Goal: Task Accomplishment & Management: Use online tool/utility

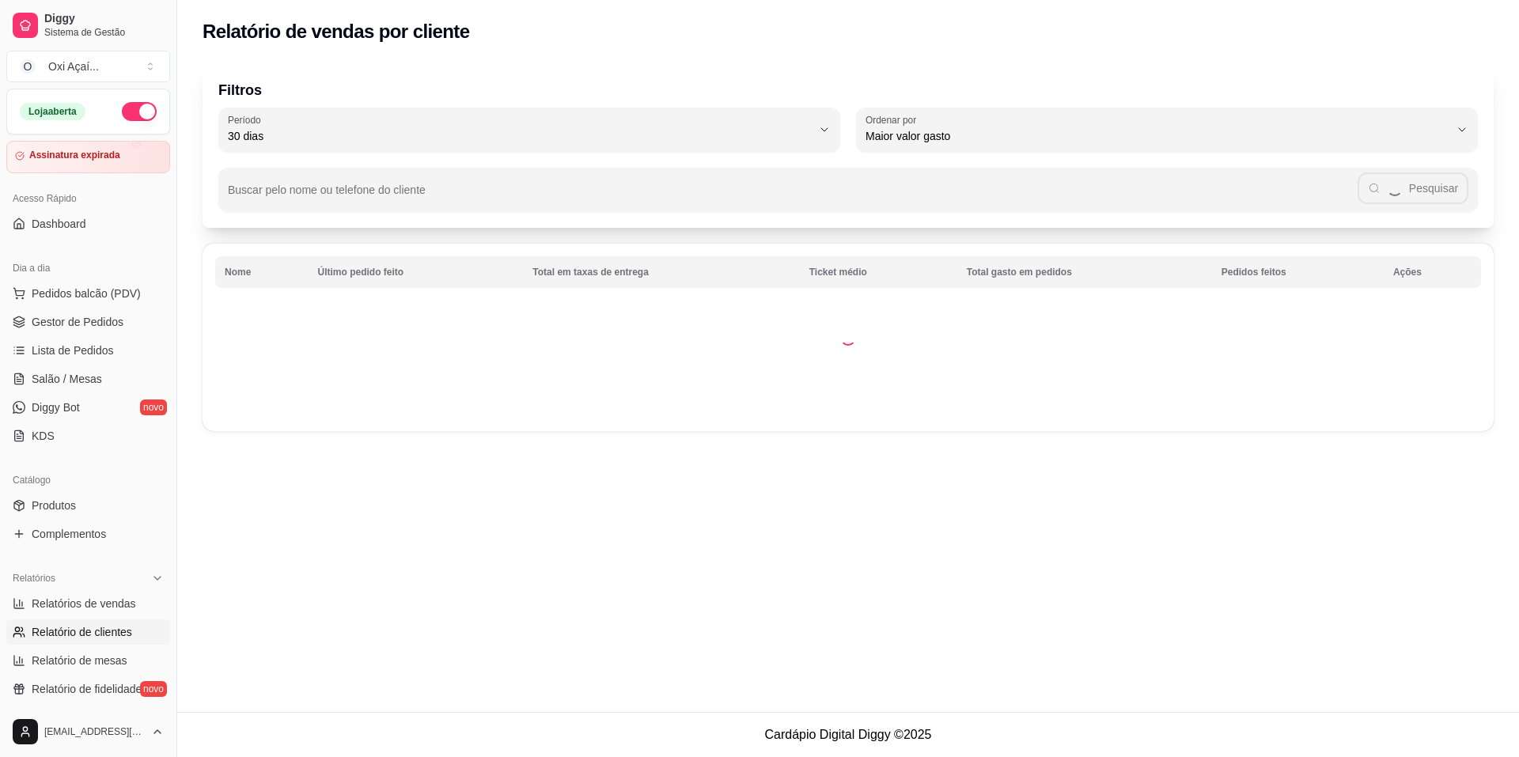
select select "30"
select select "HIGHEST_TOTAL_SPENT_WITH_ORDERS"
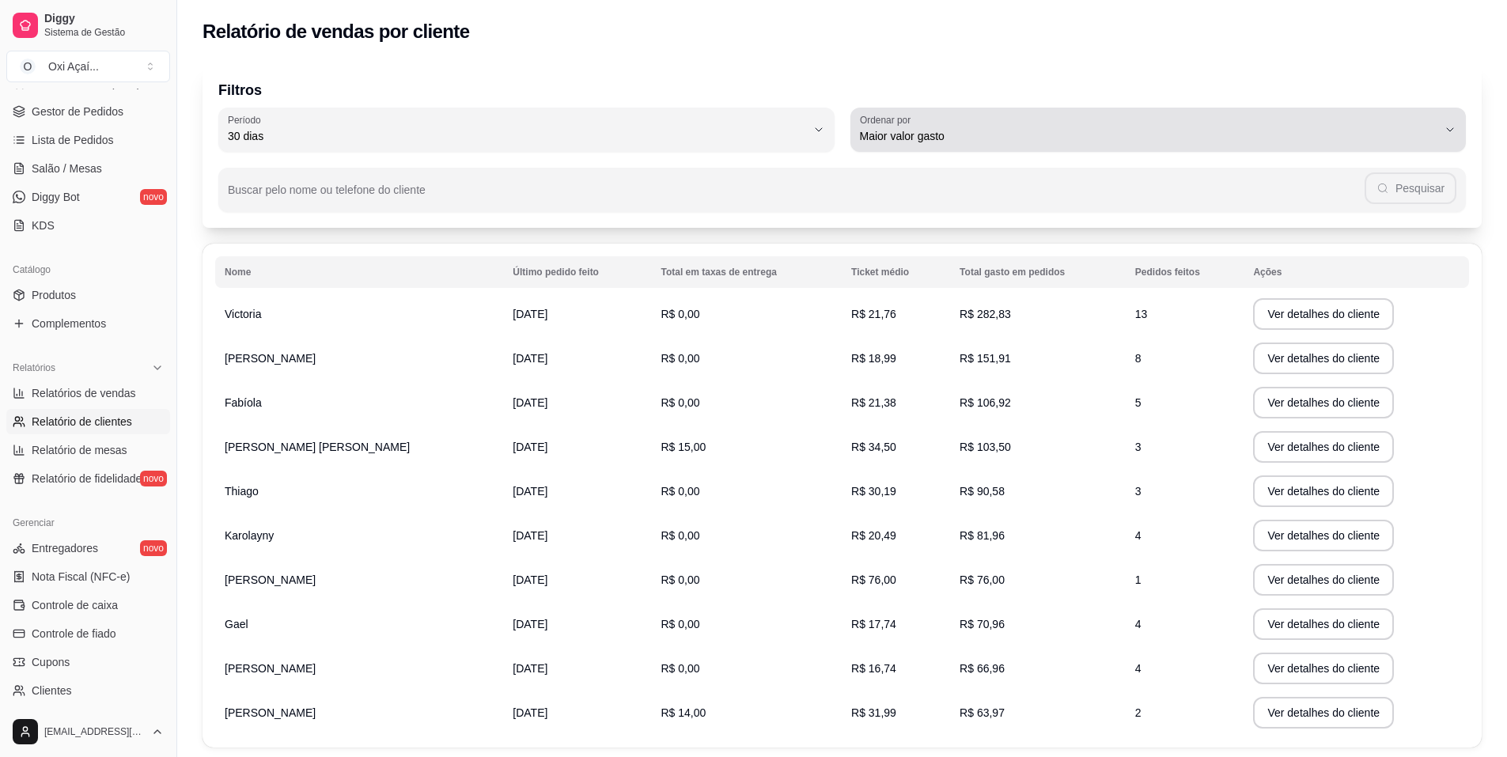
click at [1040, 134] on span "Maior valor gasto" at bounding box center [1149, 136] width 578 height 16
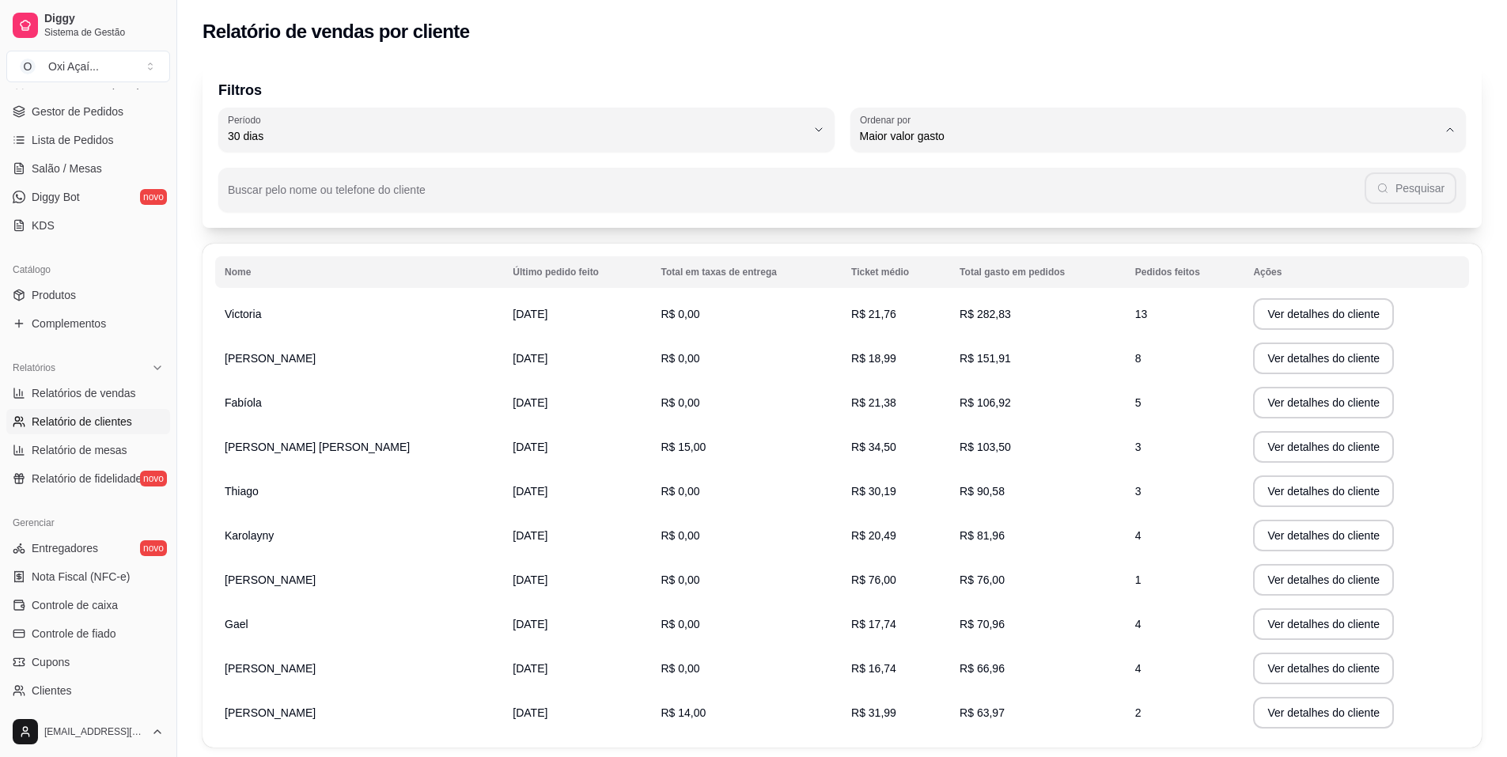
click at [904, 252] on span "Último pedido feito" at bounding box center [1149, 251] width 551 height 15
type input "LAST_ORDER_MADE_AT"
select select "LAST_ORDER_MADE_AT"
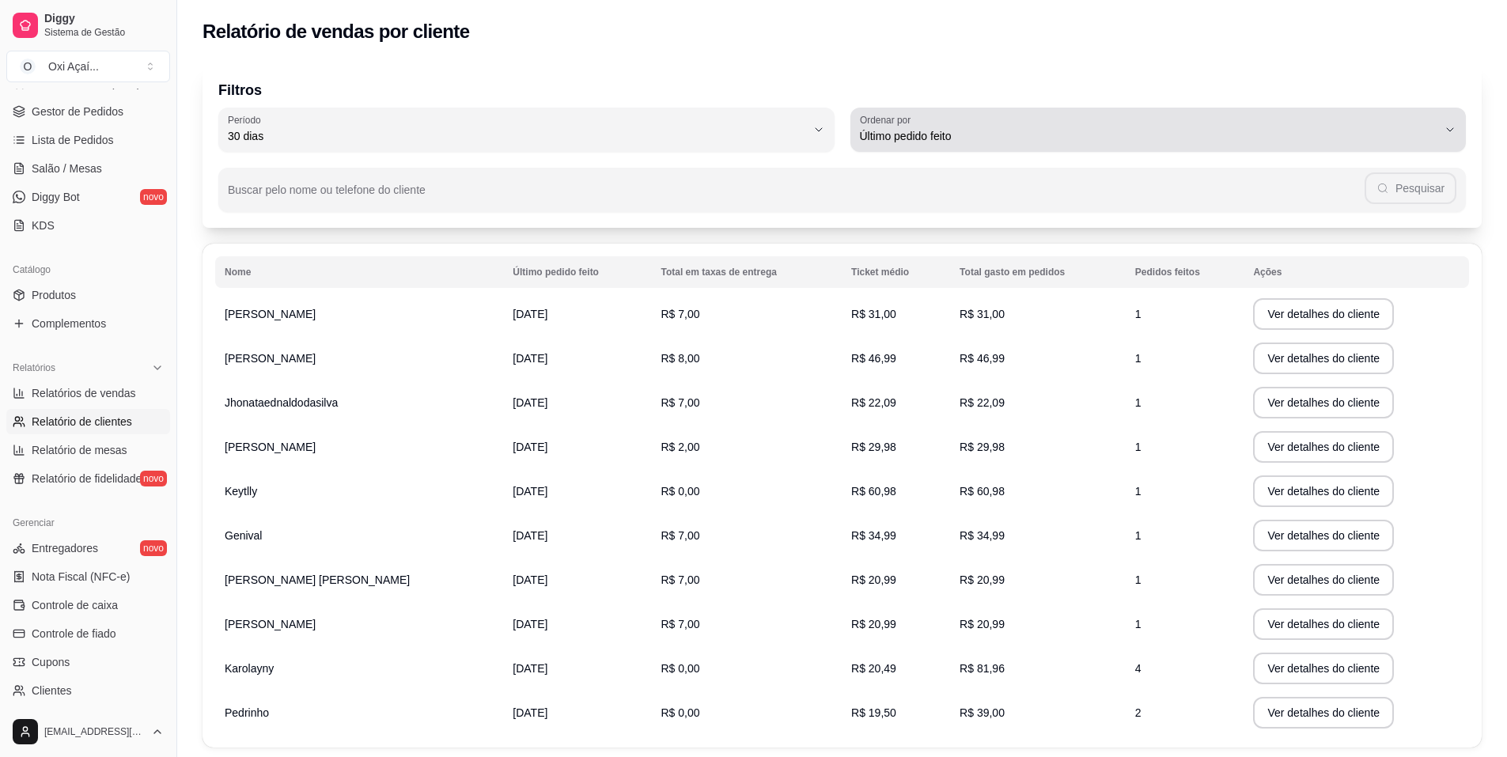
click at [1106, 144] on div "Último pedido feito" at bounding box center [1149, 130] width 578 height 32
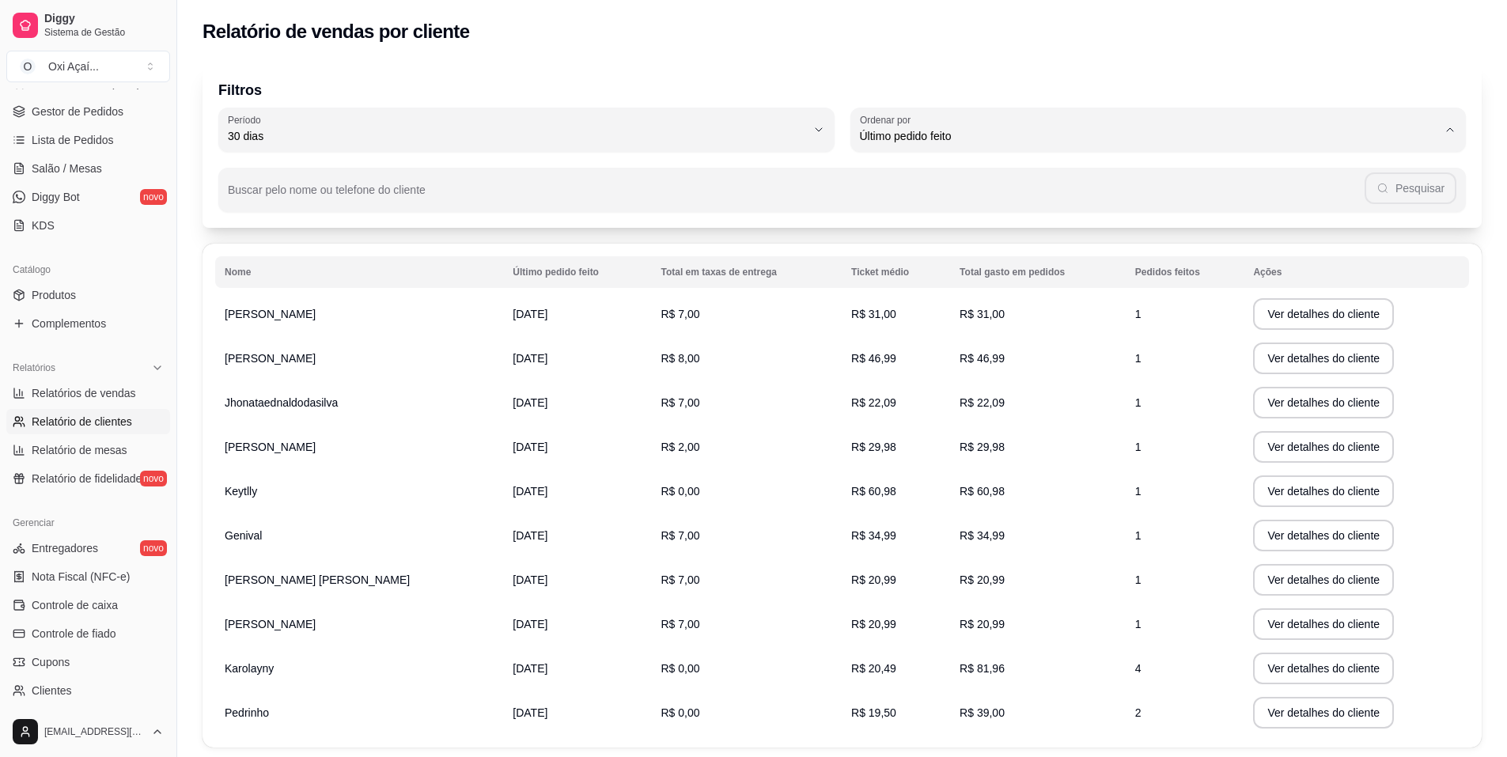
click at [961, 180] on span "Maior número de pedidos" at bounding box center [1149, 173] width 551 height 15
type input "HIGHEST_ORDER_COUNT"
select select "HIGHEST_ORDER_COUNT"
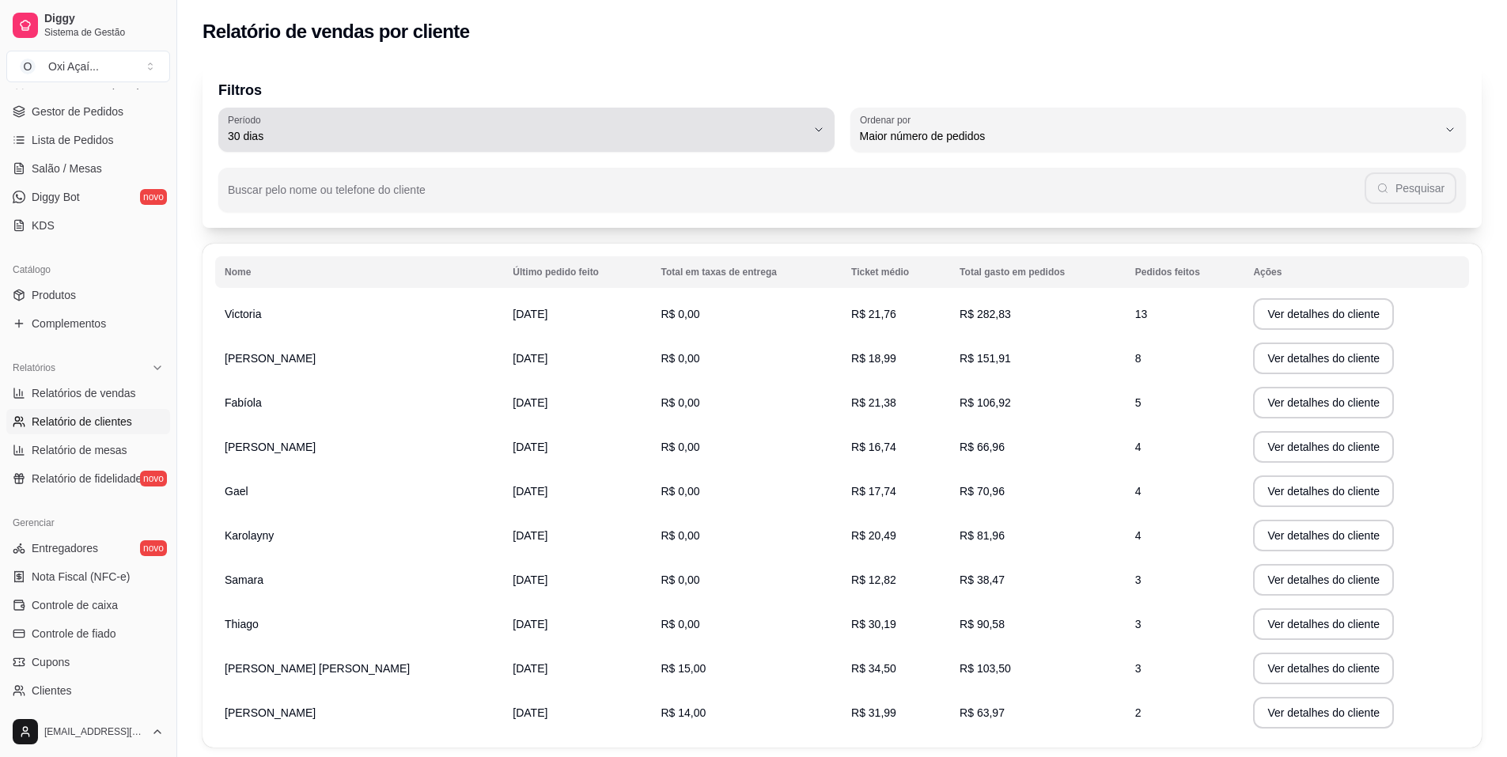
click at [817, 137] on button "Período 30 dias" at bounding box center [526, 130] width 616 height 44
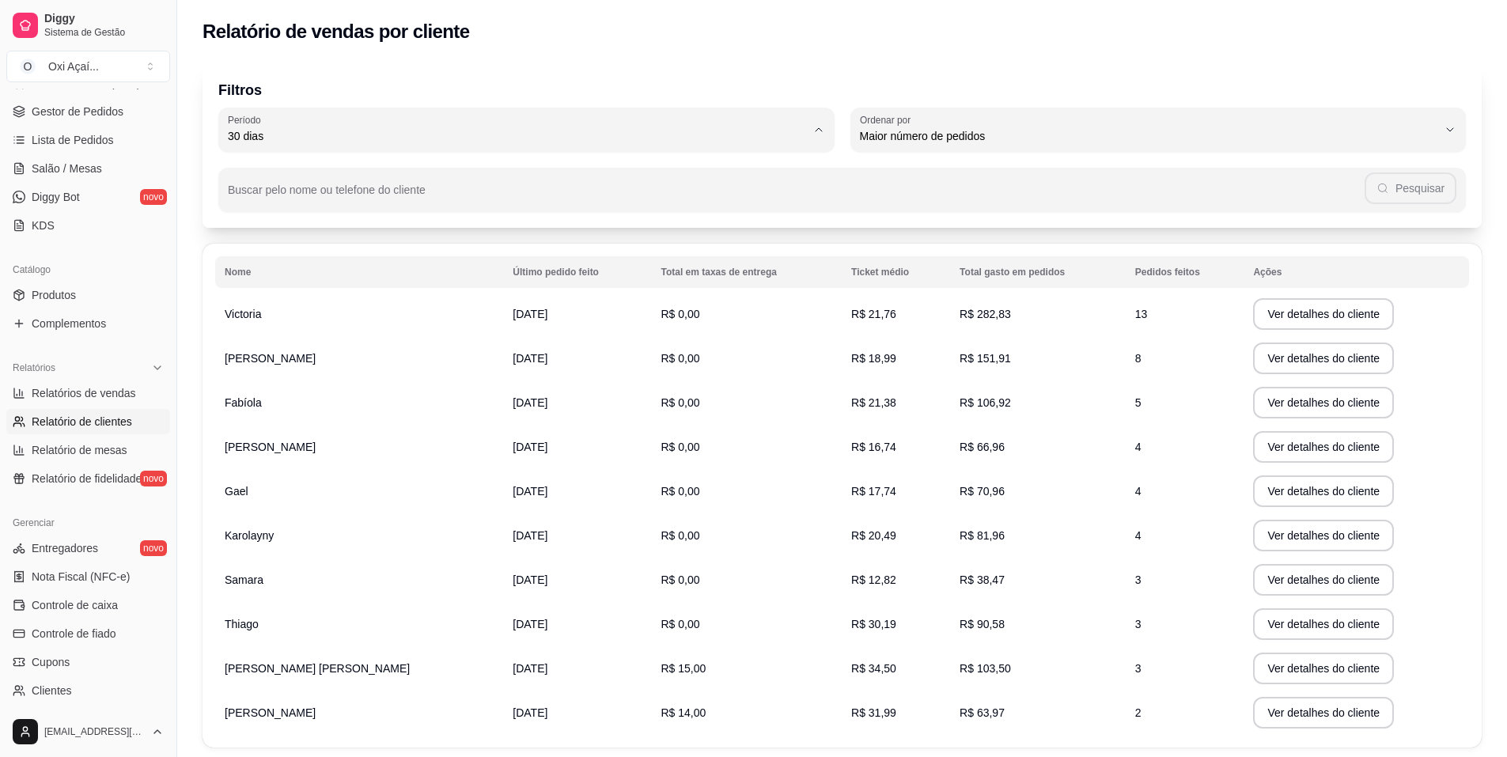
click at [338, 334] on span "60 dias" at bounding box center [518, 328] width 551 height 15
type input "60"
select select "60"
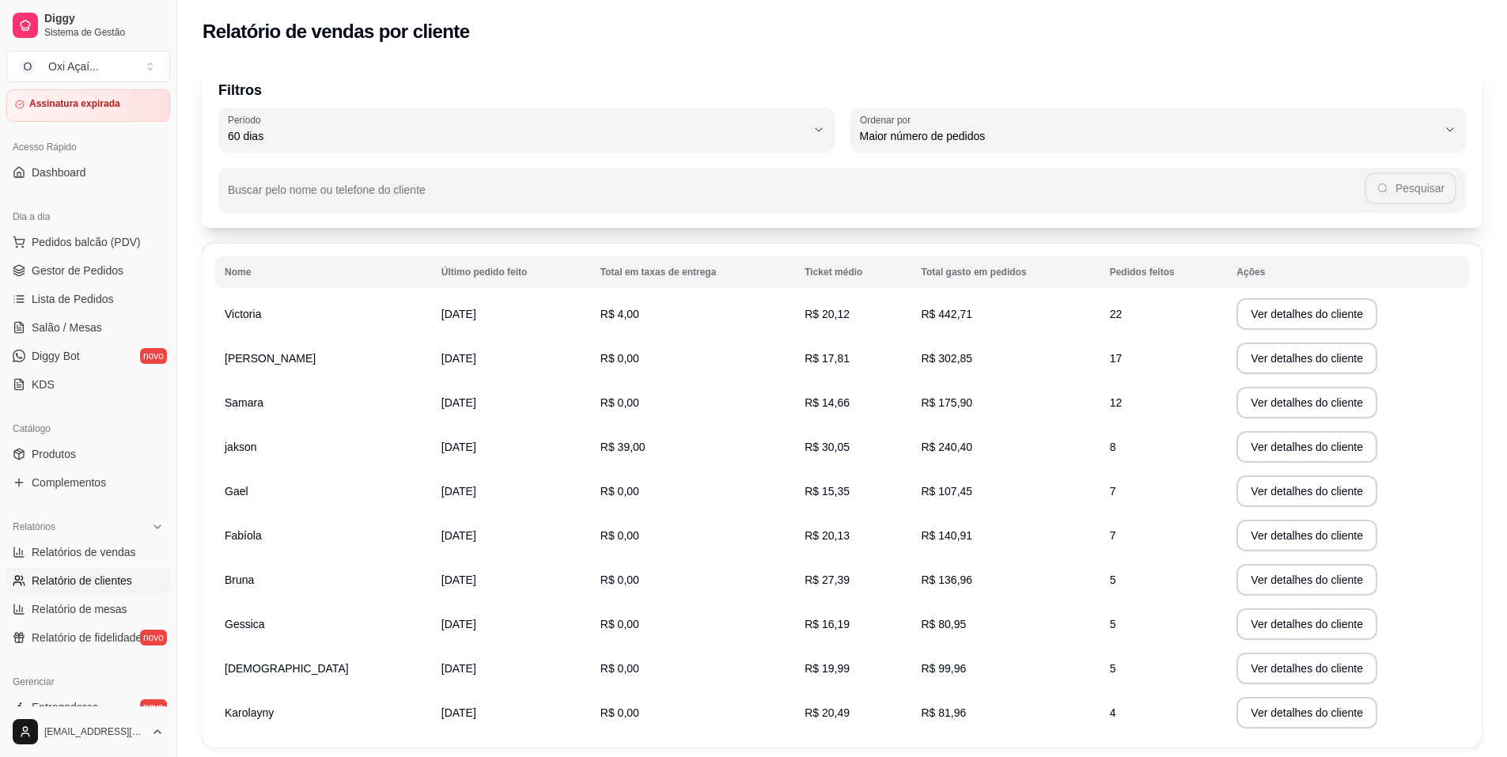
scroll to position [0, 0]
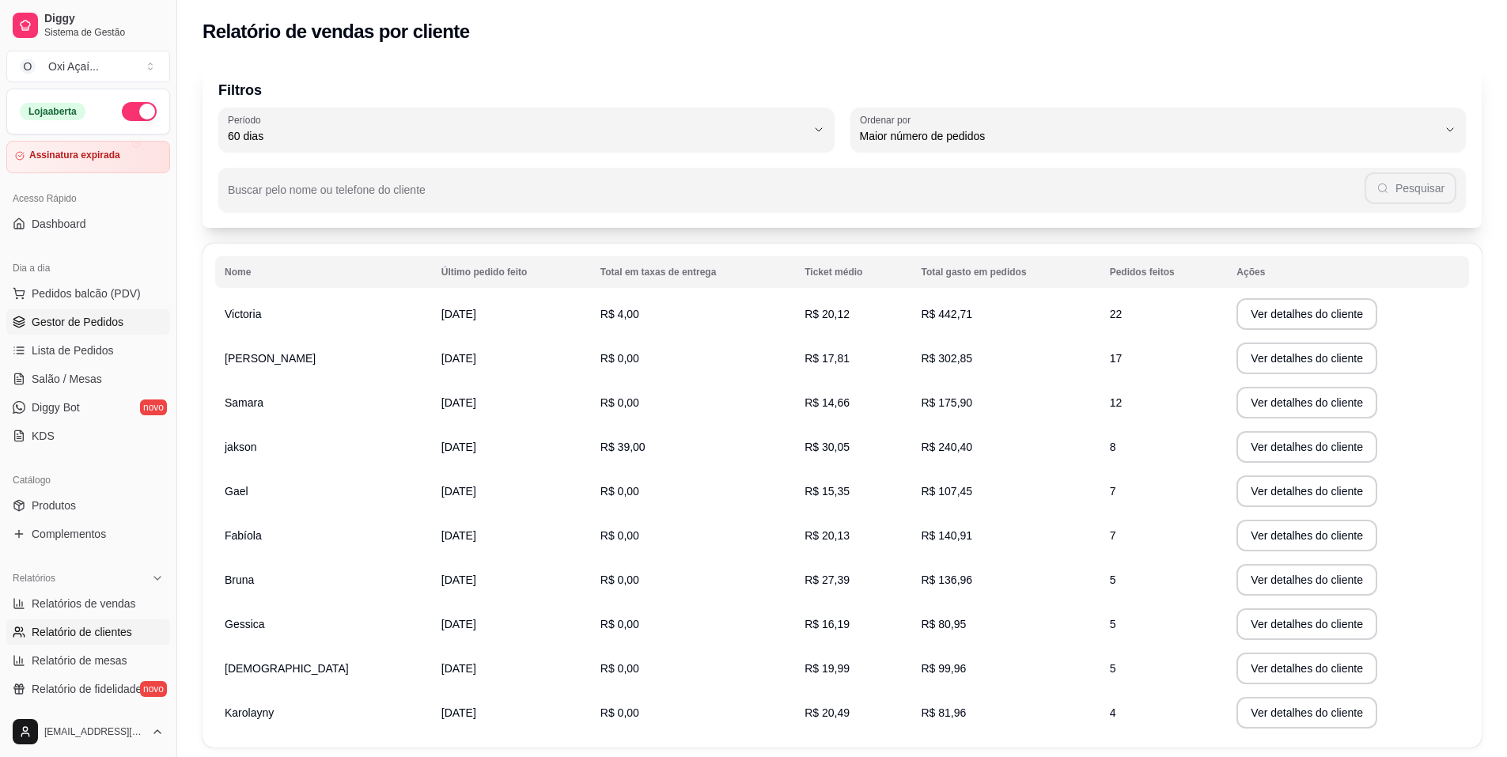
click at [101, 327] on span "Gestor de Pedidos" at bounding box center [78, 322] width 92 height 16
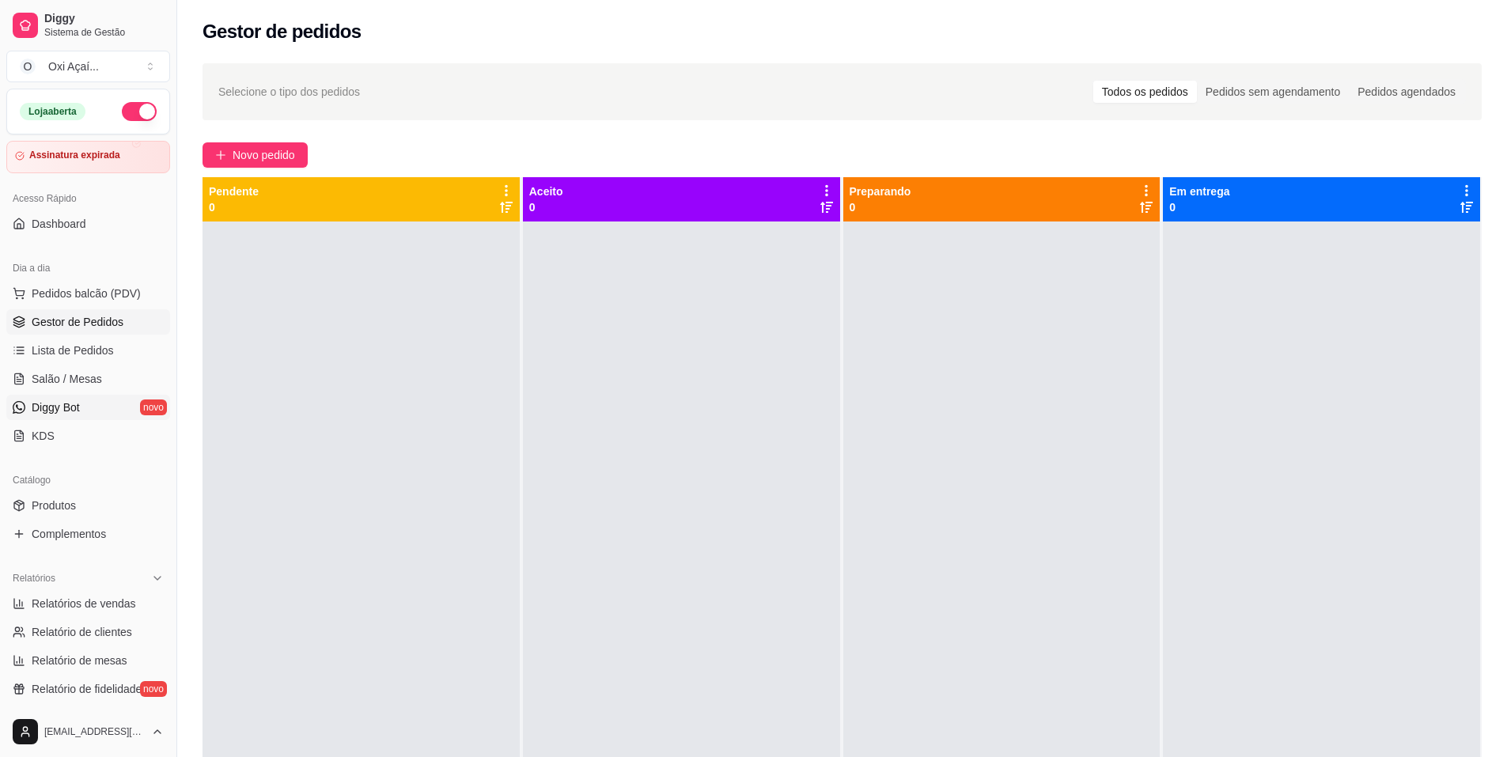
click at [82, 417] on link "Diggy Bot novo" at bounding box center [88, 407] width 164 height 25
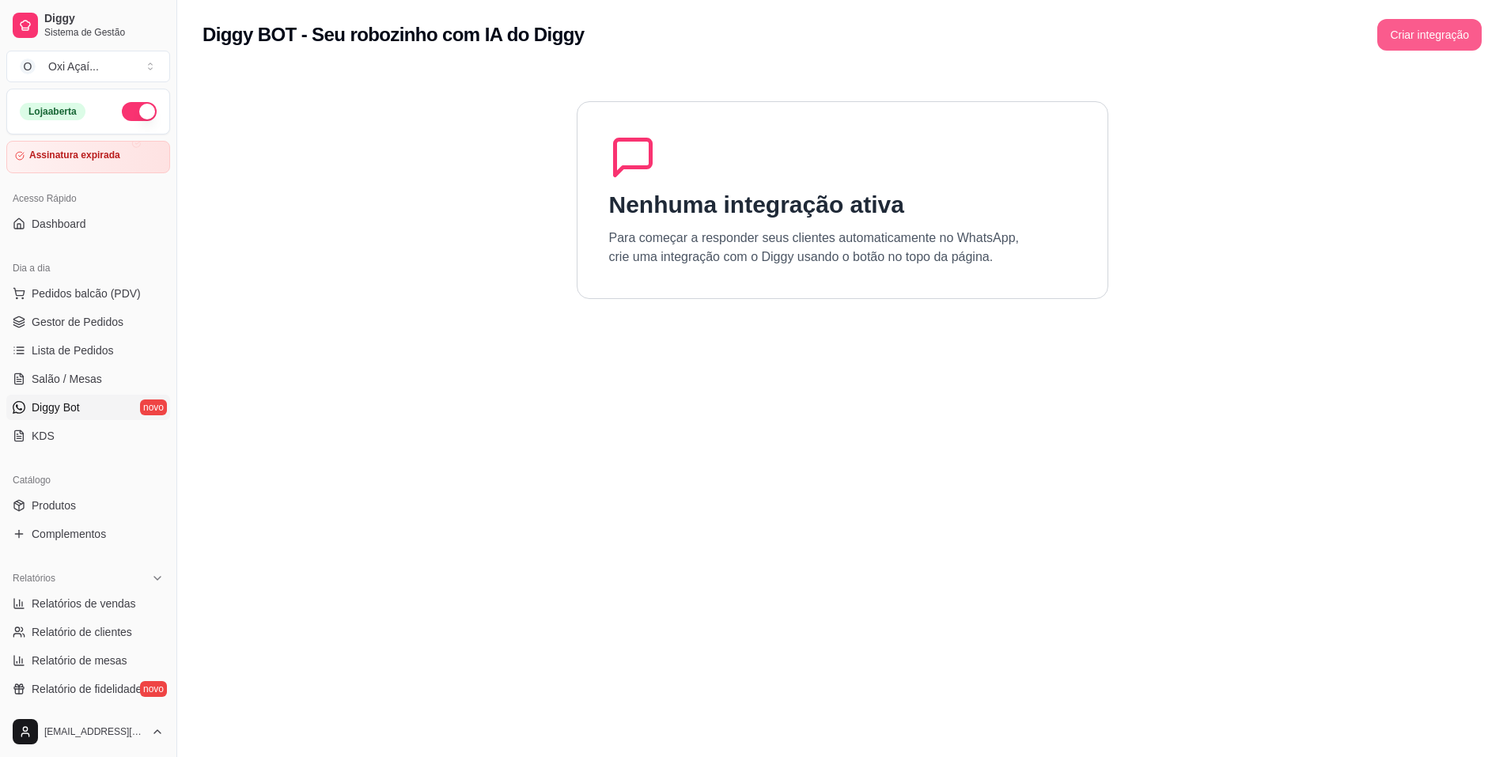
click at [1425, 31] on button "Criar integração" at bounding box center [1429, 35] width 104 height 32
